Goal: Information Seeking & Learning: Learn about a topic

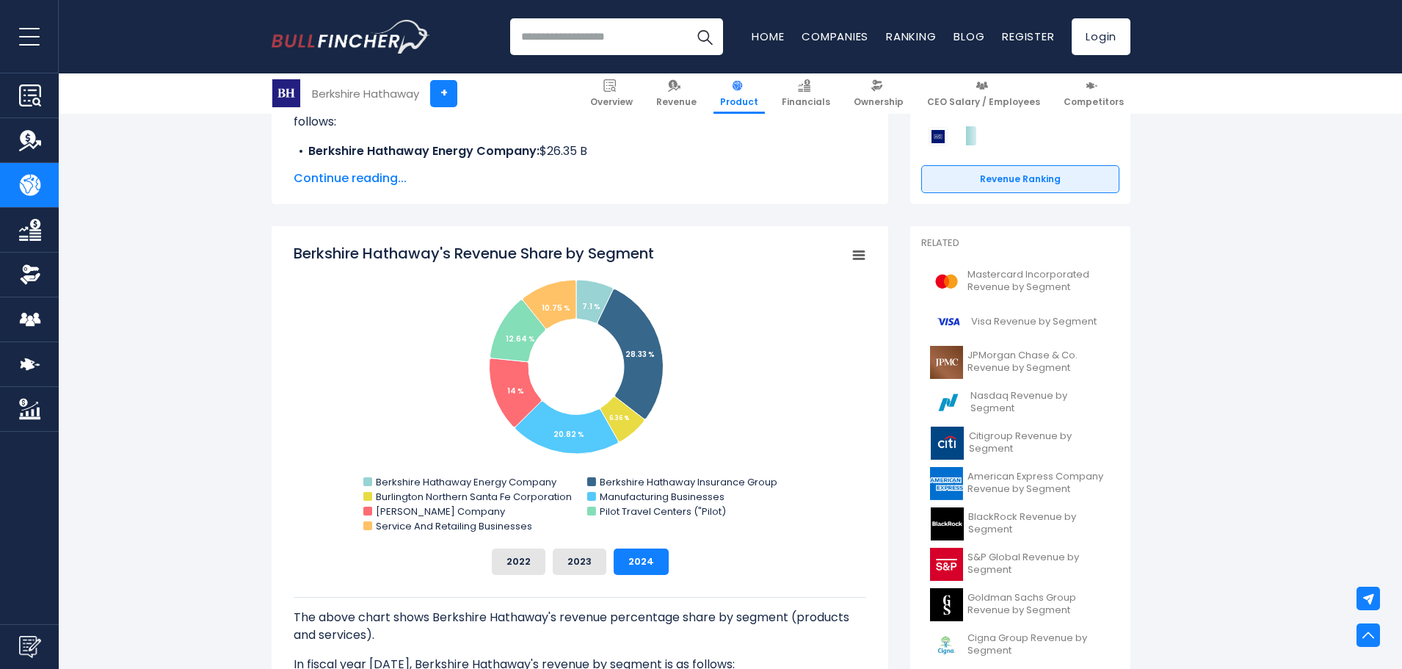
scroll to position [294, 0]
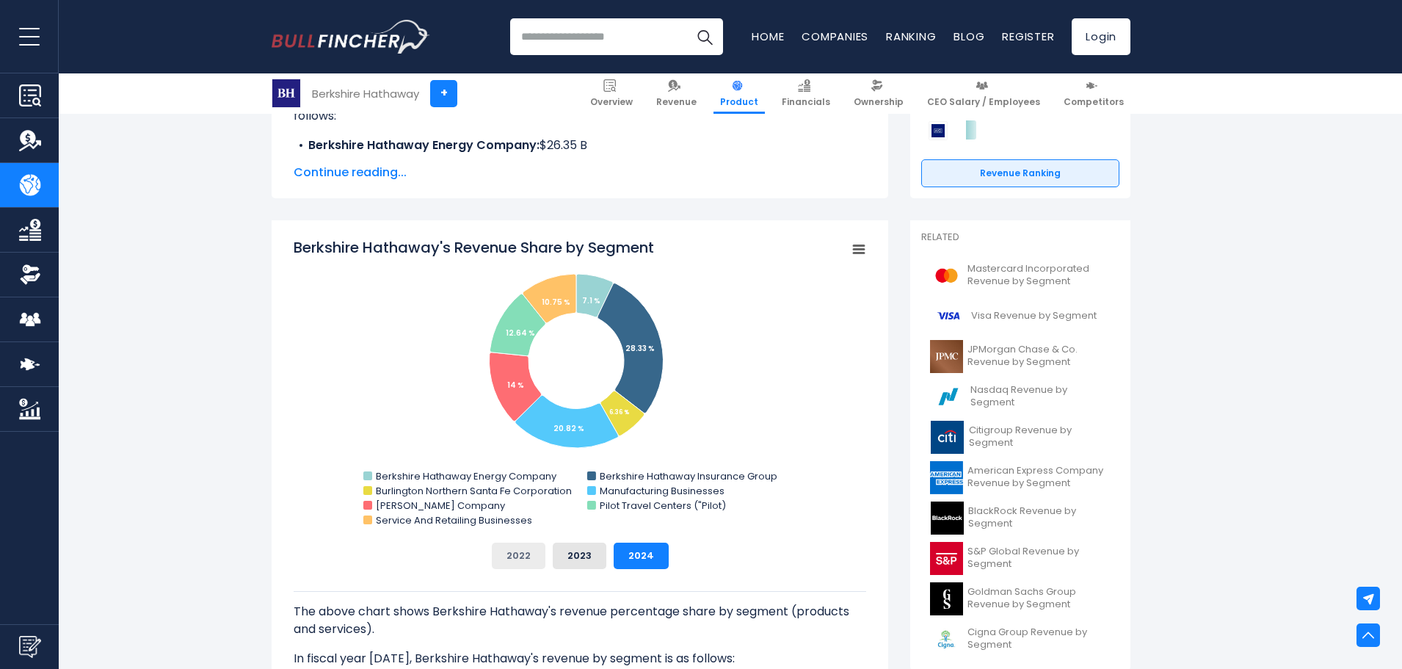
click at [516, 553] on button "2022" at bounding box center [519, 555] width 54 height 26
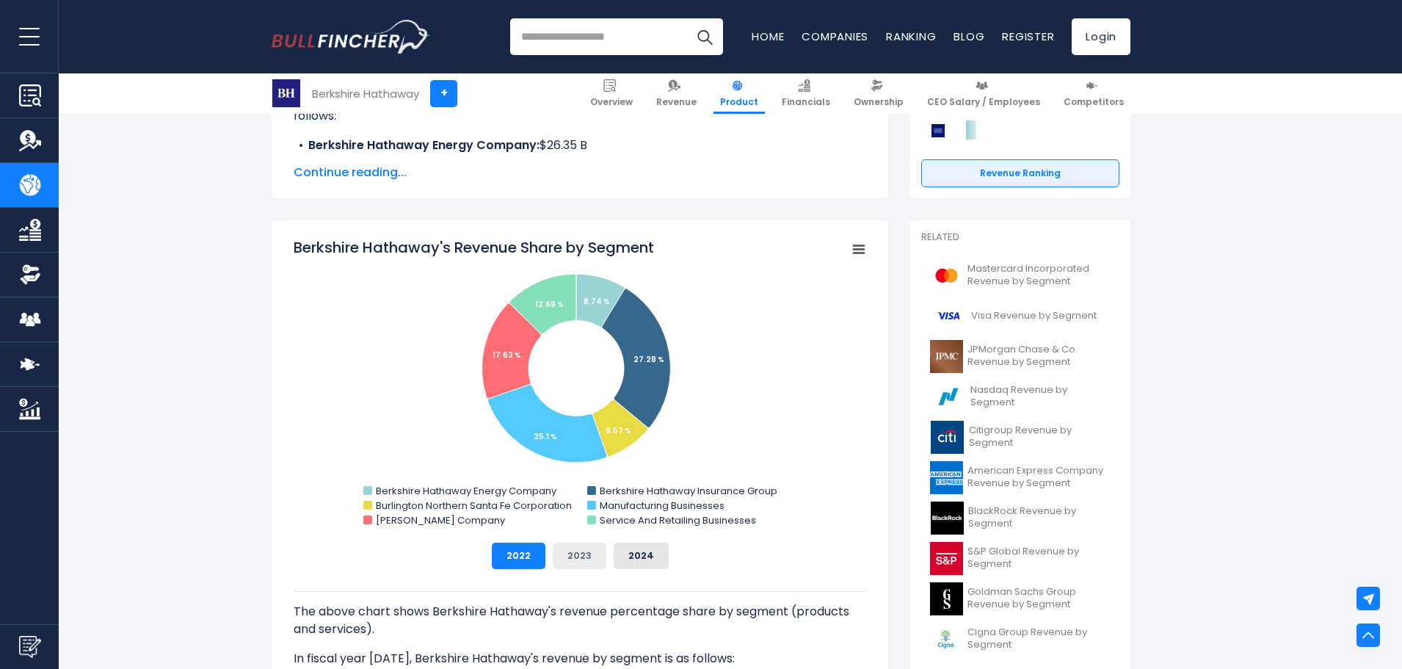
click at [588, 549] on button "2023" at bounding box center [580, 555] width 54 height 26
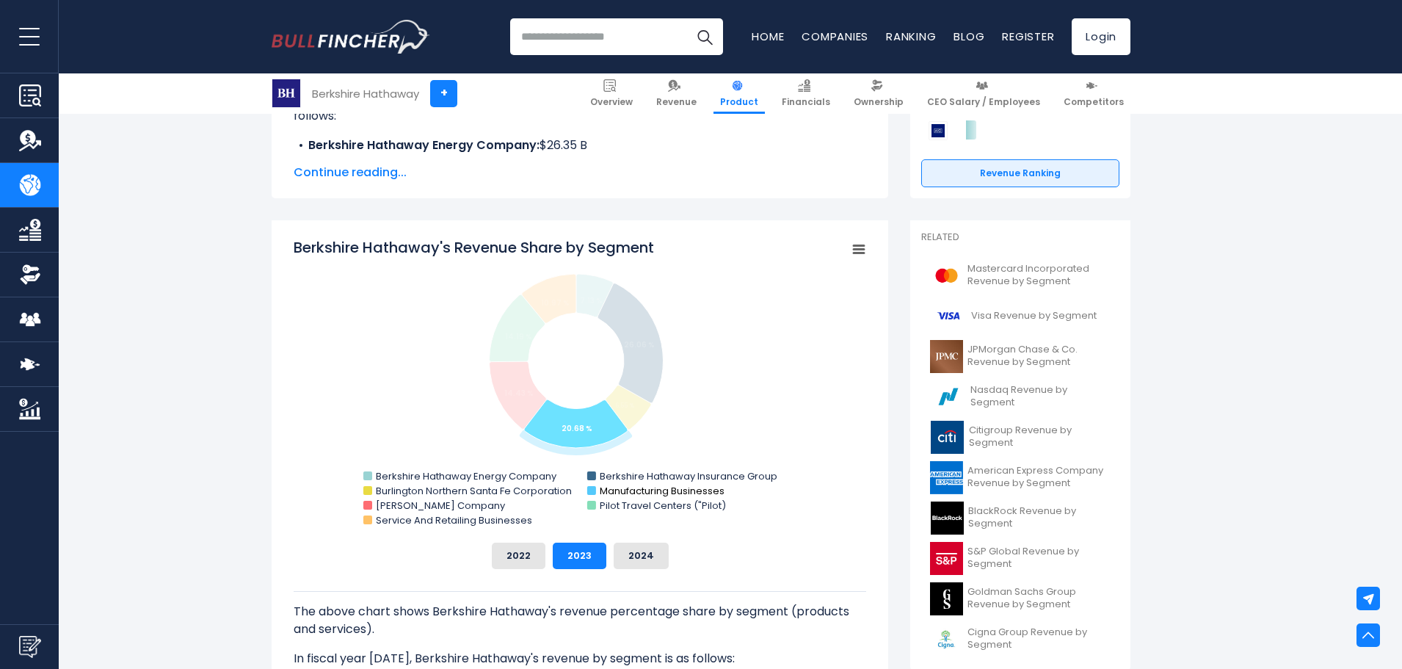
click at [651, 492] on text "Manufacturing Businesses" at bounding box center [662, 491] width 125 height 14
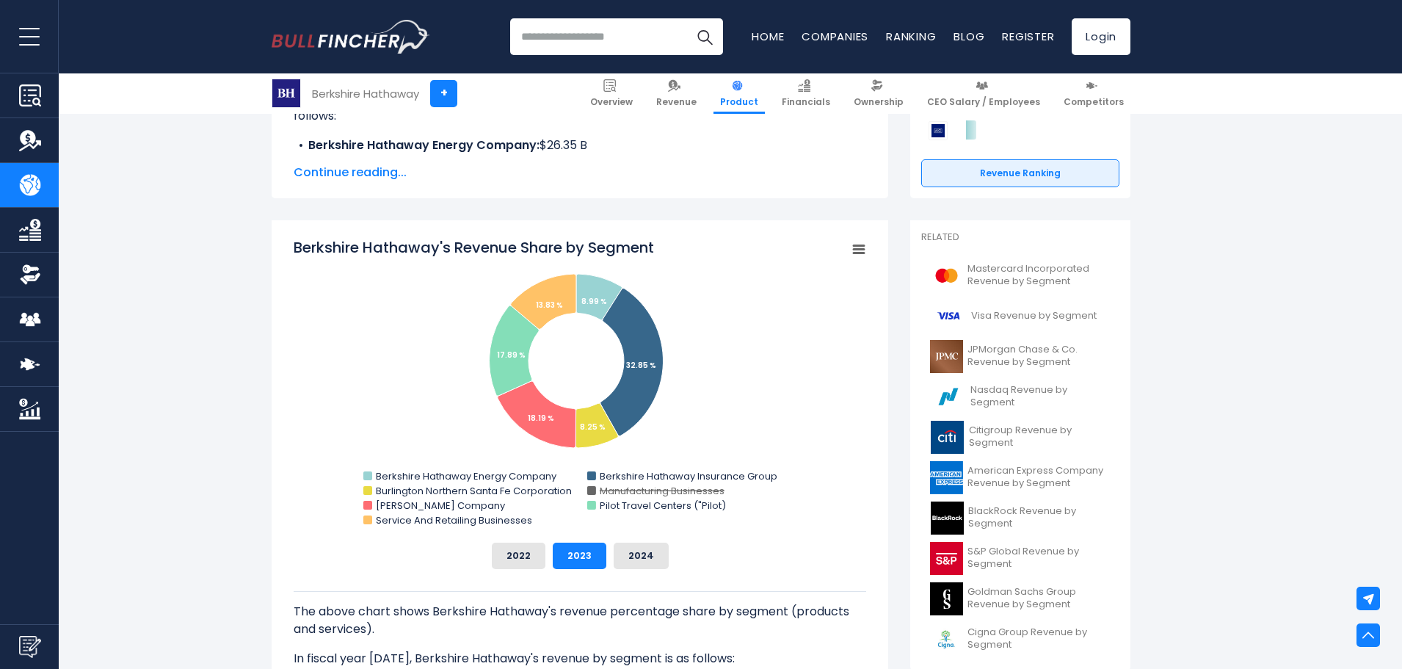
click at [651, 492] on text "Manufacturing Businesses" at bounding box center [662, 491] width 125 height 14
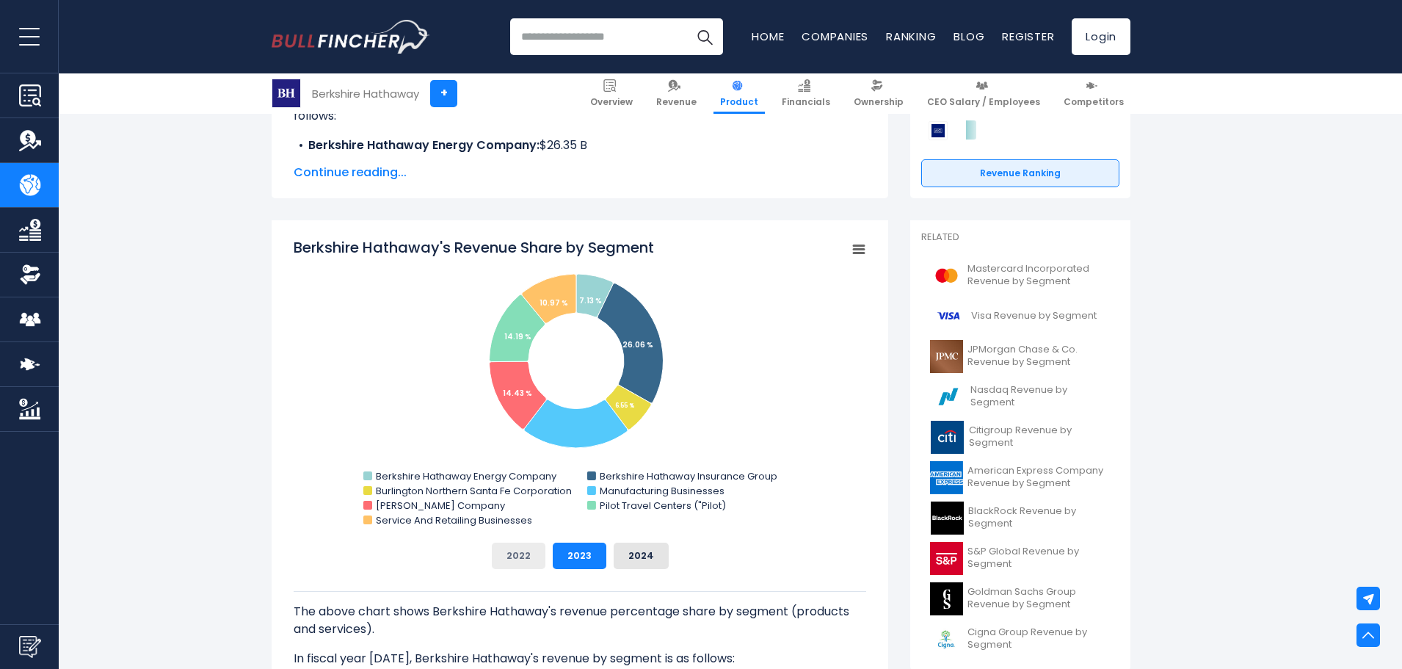
click at [533, 550] on button "2022" at bounding box center [519, 555] width 54 height 26
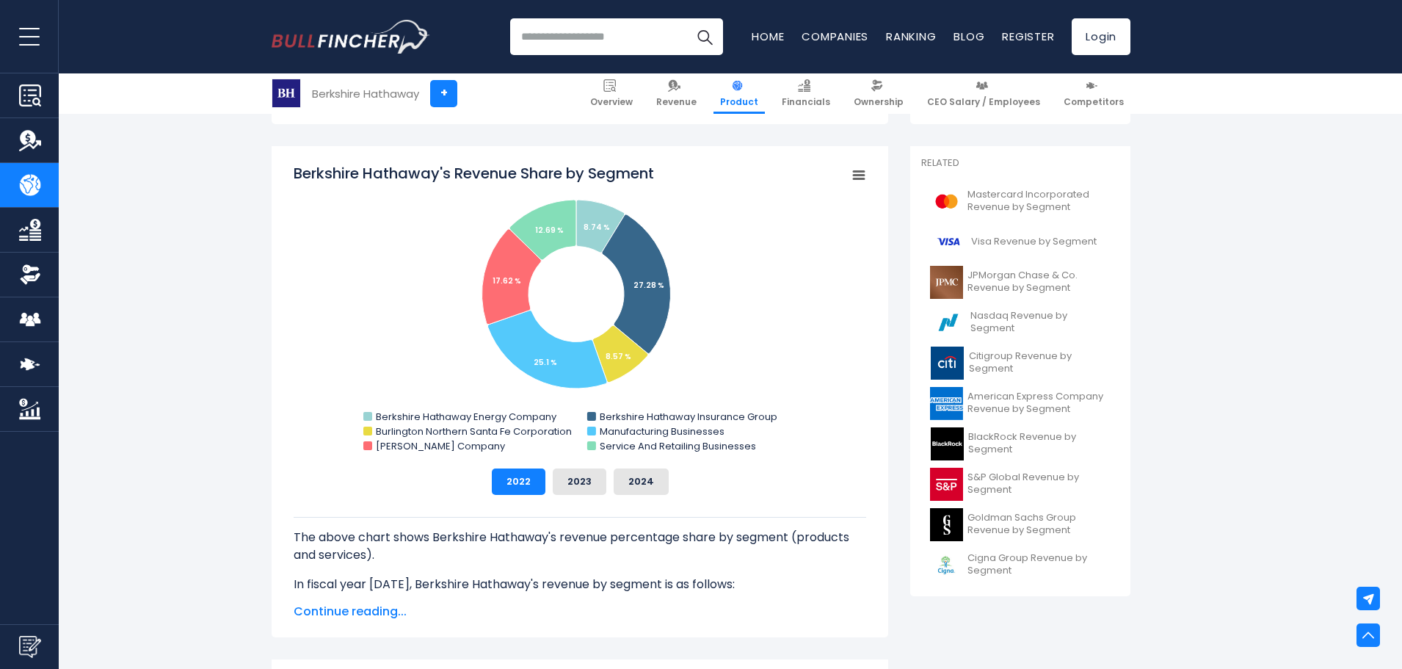
scroll to position [367, 0]
click at [644, 484] on button "2024" at bounding box center [641, 482] width 55 height 26
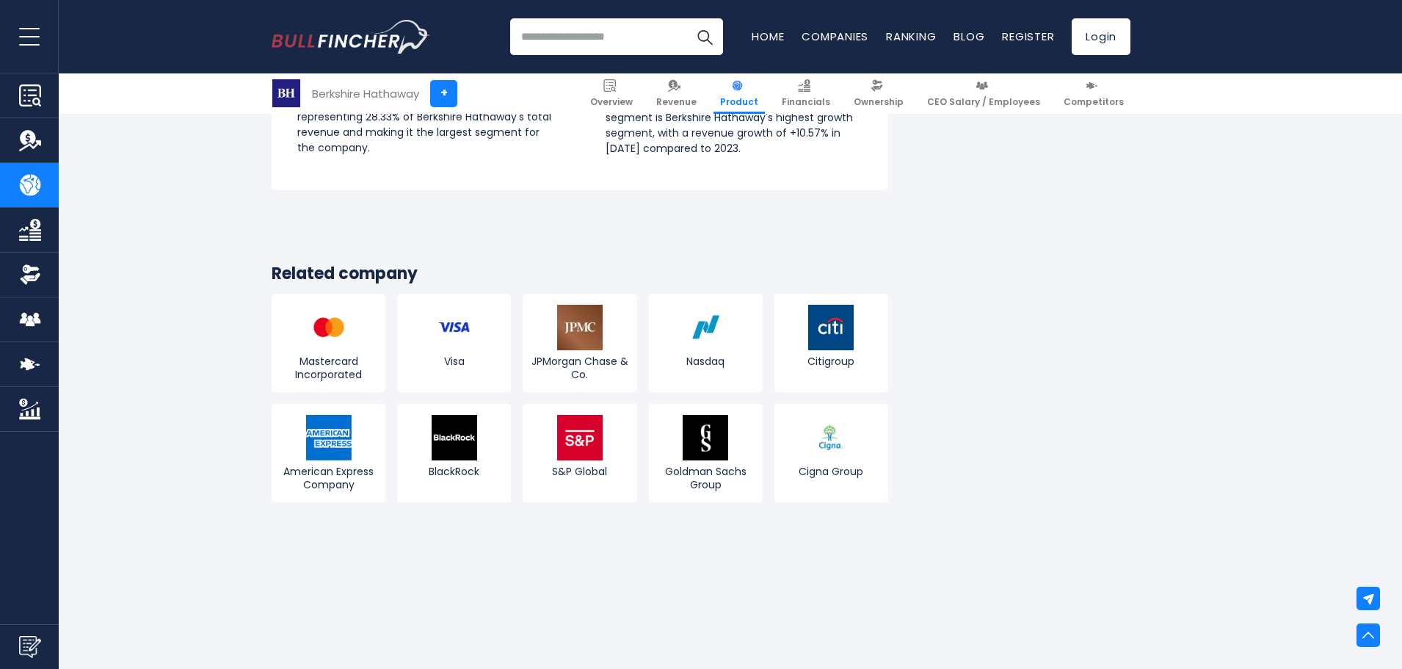
scroll to position [3009, 0]
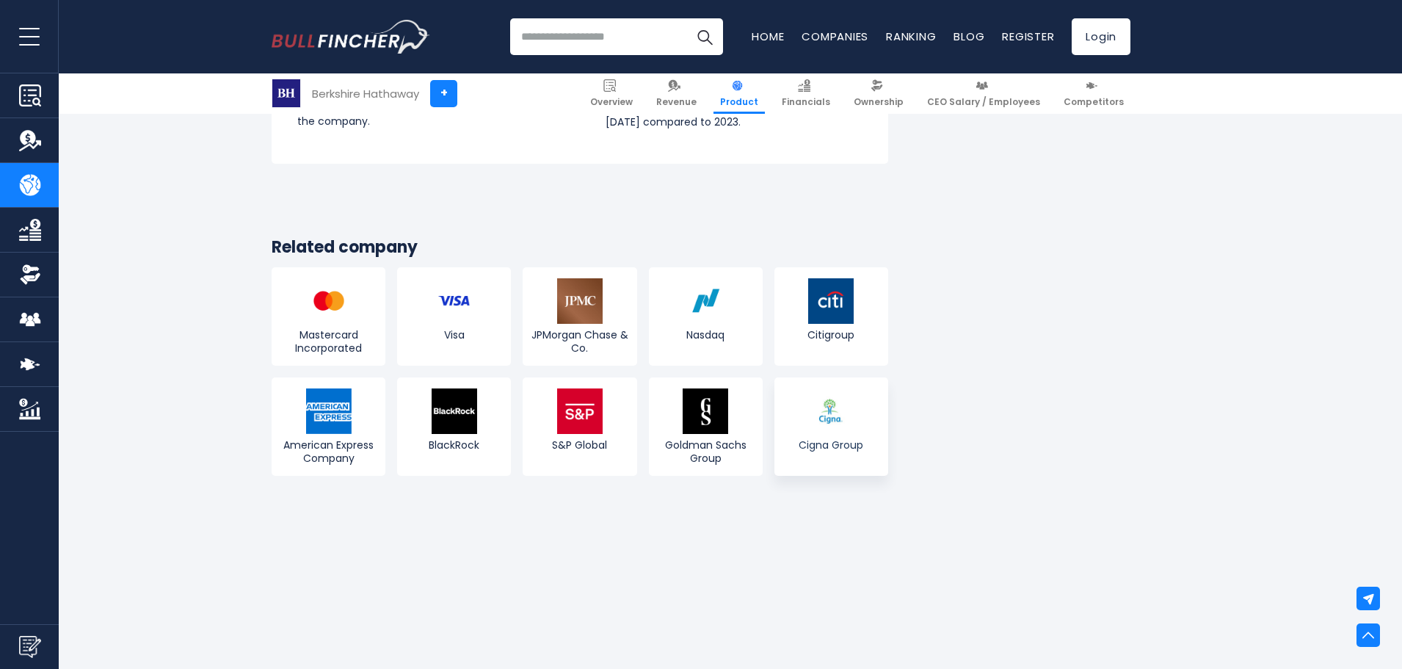
click at [843, 418] on link "Cigna Group" at bounding box center [831, 426] width 114 height 98
